Goal: Task Accomplishment & Management: Use online tool/utility

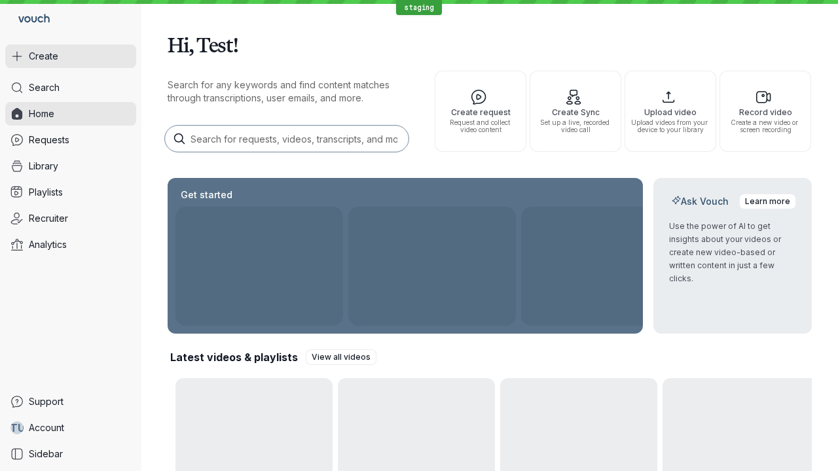
click at [71, 56] on button "Create" at bounding box center [70, 57] width 131 height 24
